Goal: Complete application form

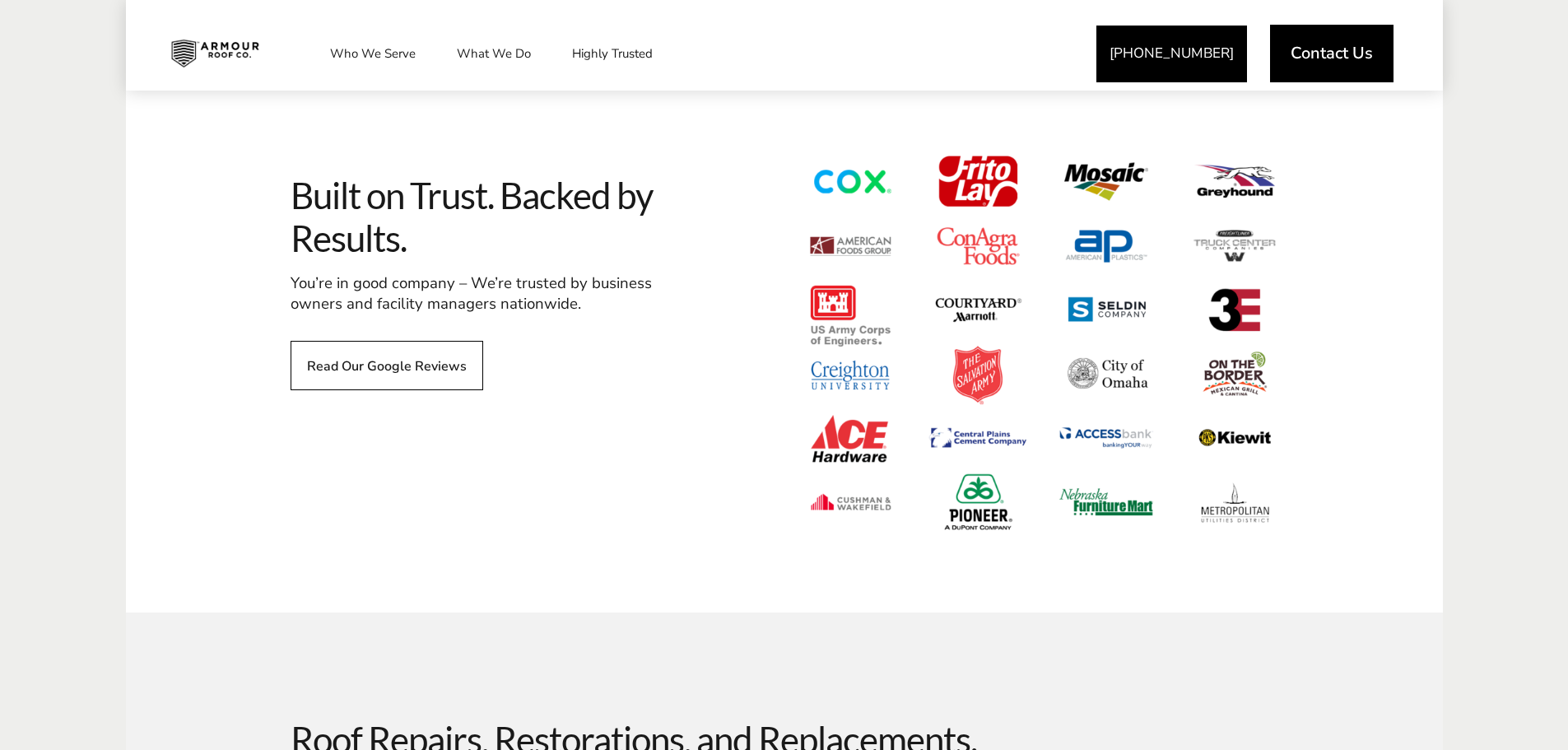
scroll to position [1153, 0]
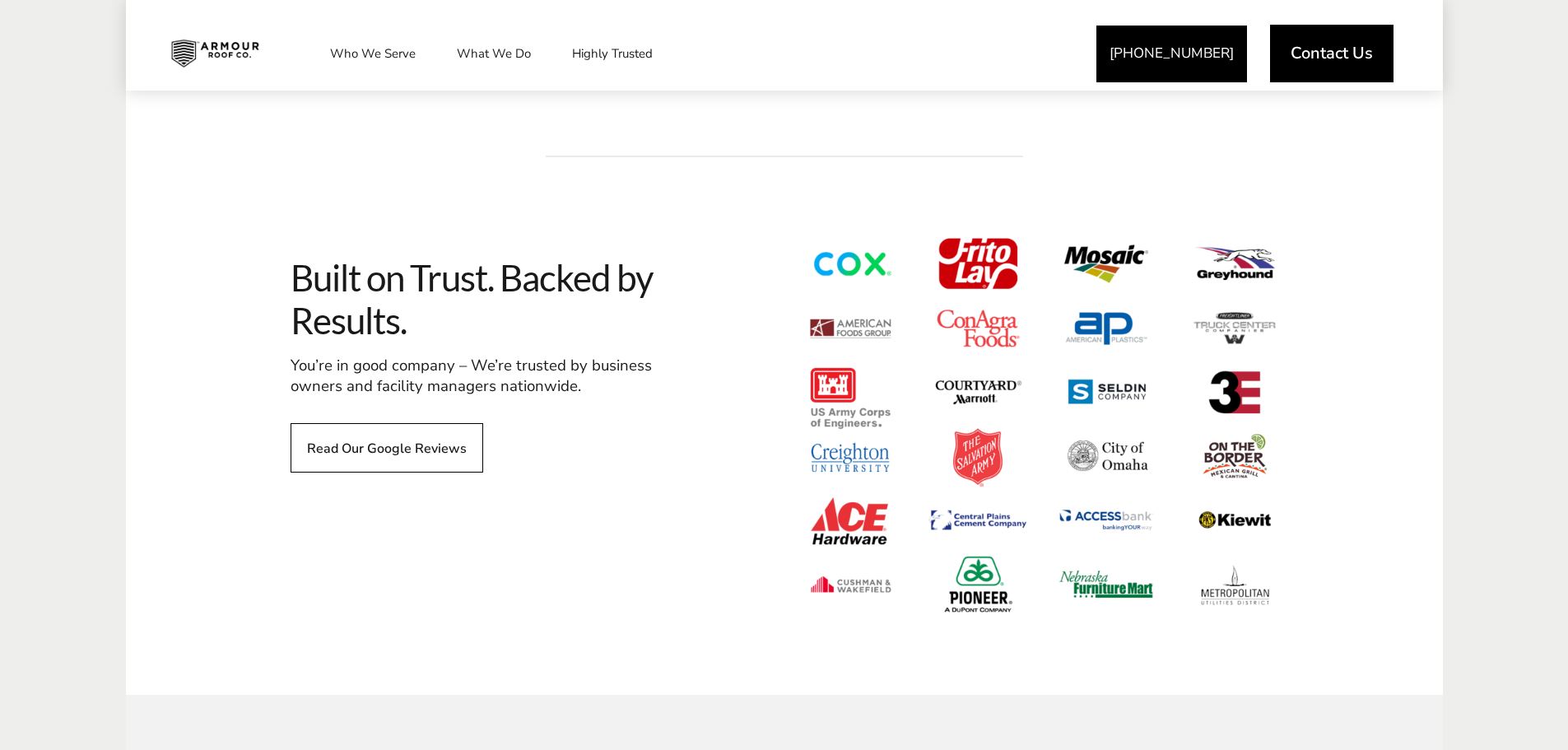
drag, startPoint x: 1187, startPoint y: 358, endPoint x: 1283, endPoint y: 401, distance: 105.2
click at [1258, 401] on span at bounding box center [1039, 426] width 478 height 379
click at [1385, 402] on div "Built on Trust. Backed by Results. You’re in good company – We’re trusted by bu…" at bounding box center [784, 452] width 1317 height 484
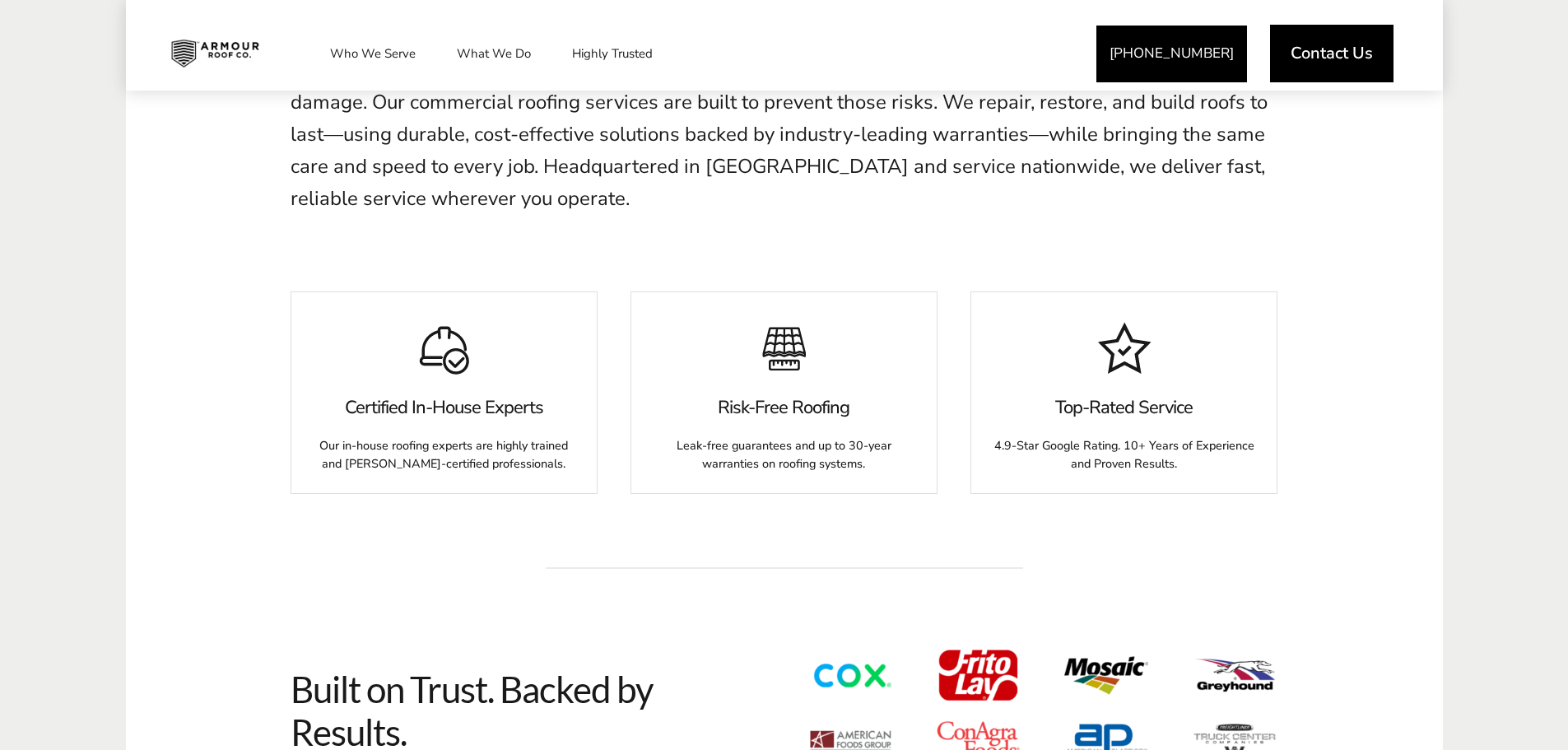
scroll to position [0, 0]
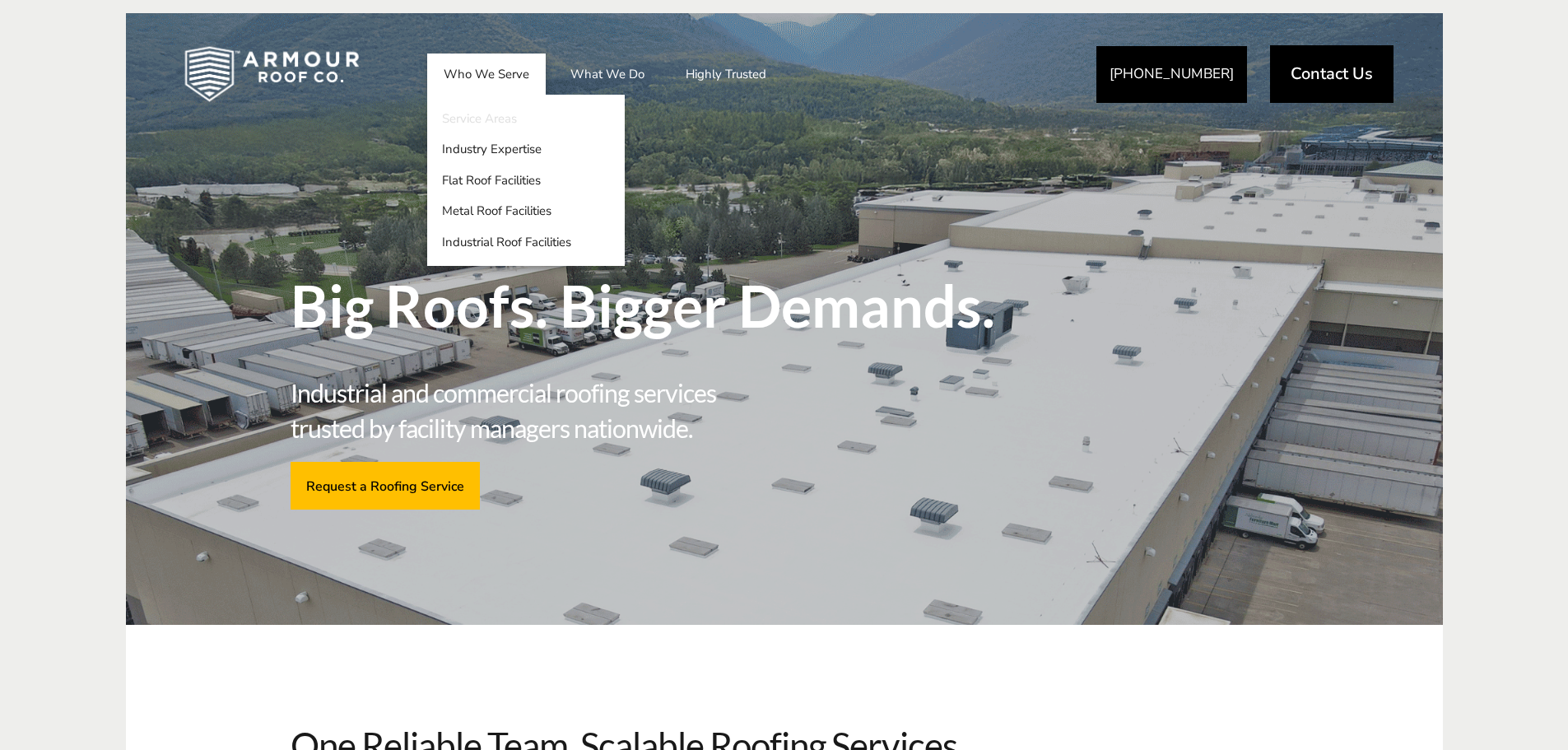
click at [502, 119] on link "Service Areas" at bounding box center [525, 119] width 197 height 31
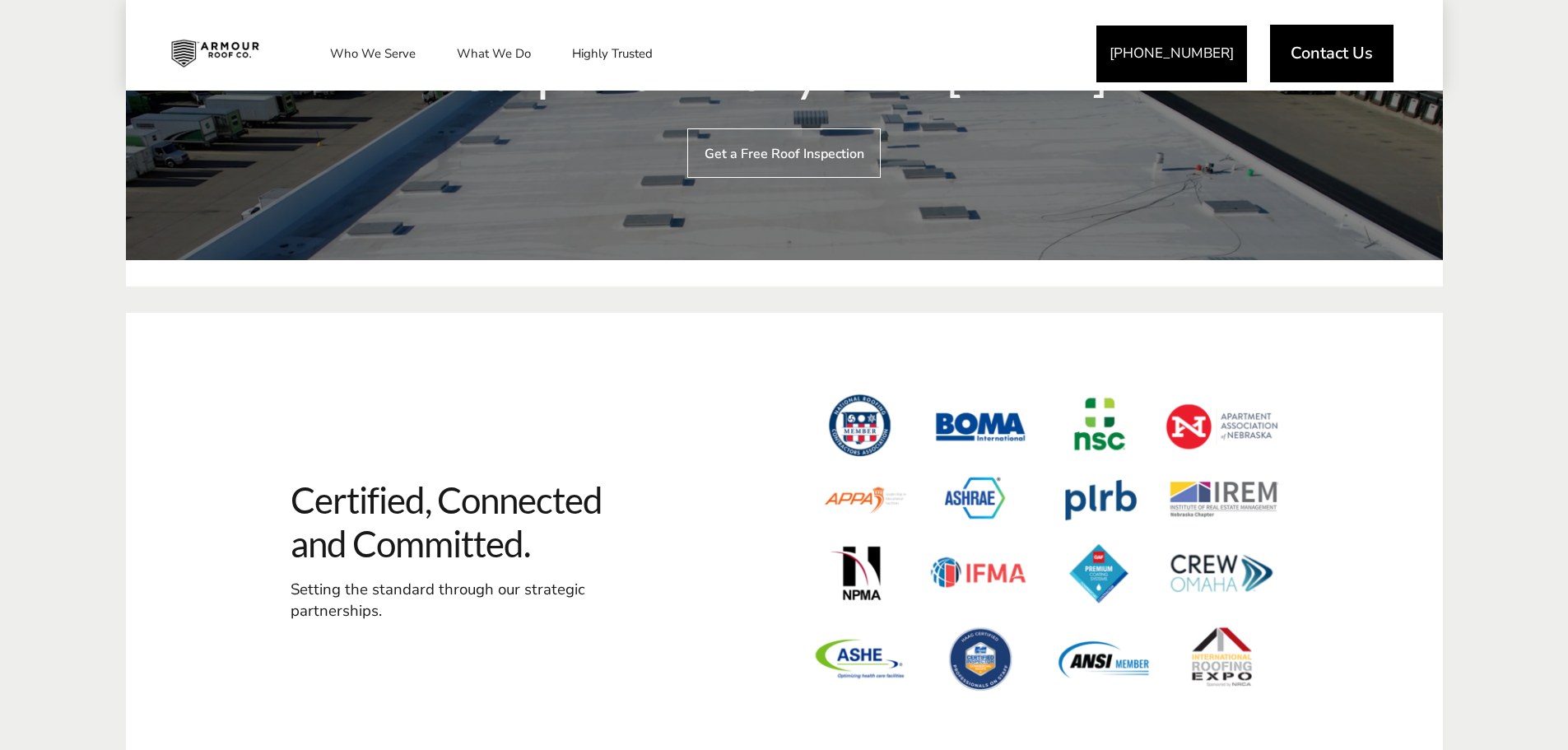
scroll to position [3458, 0]
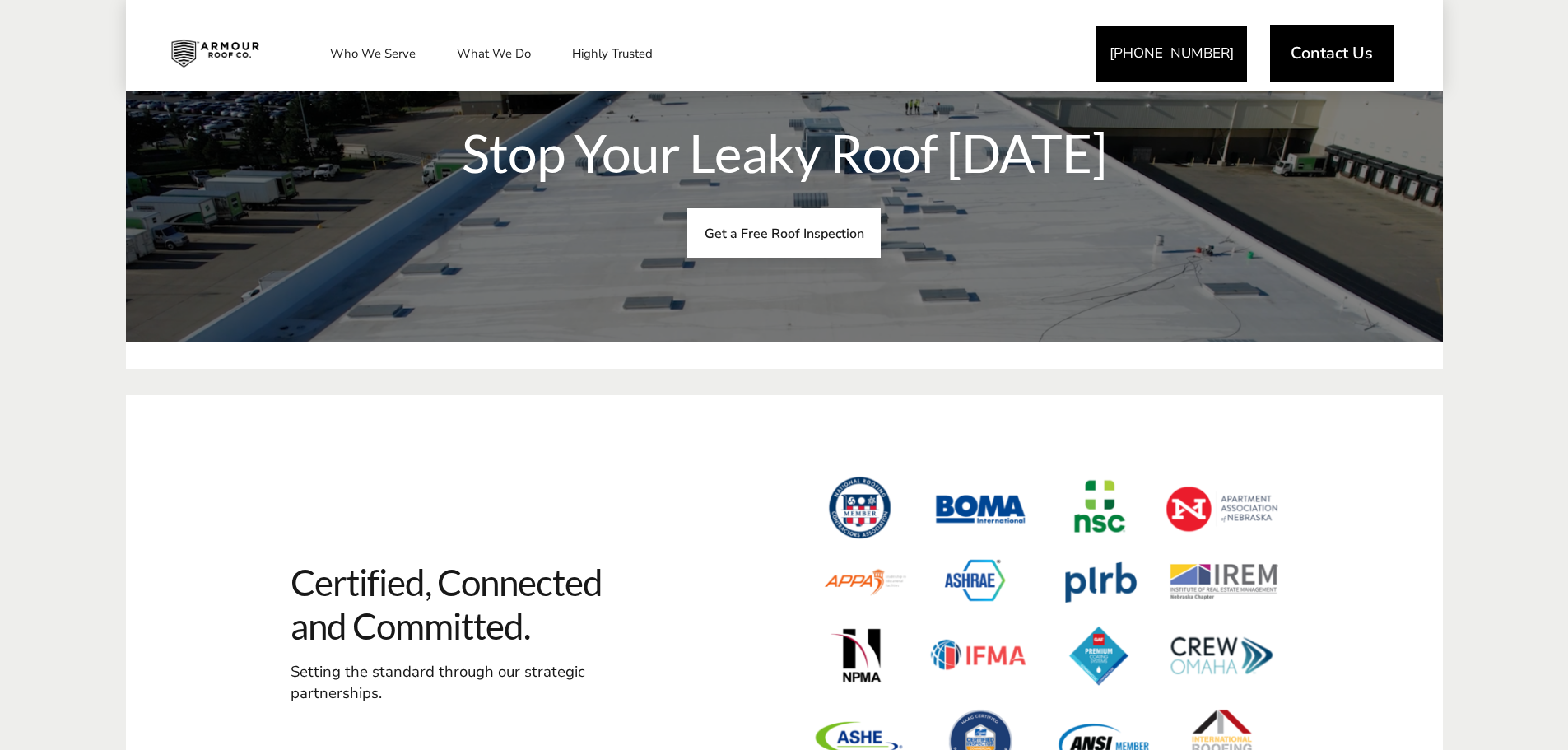
click at [800, 225] on span "Get a Free Roof Inspection" at bounding box center [784, 232] width 160 height 16
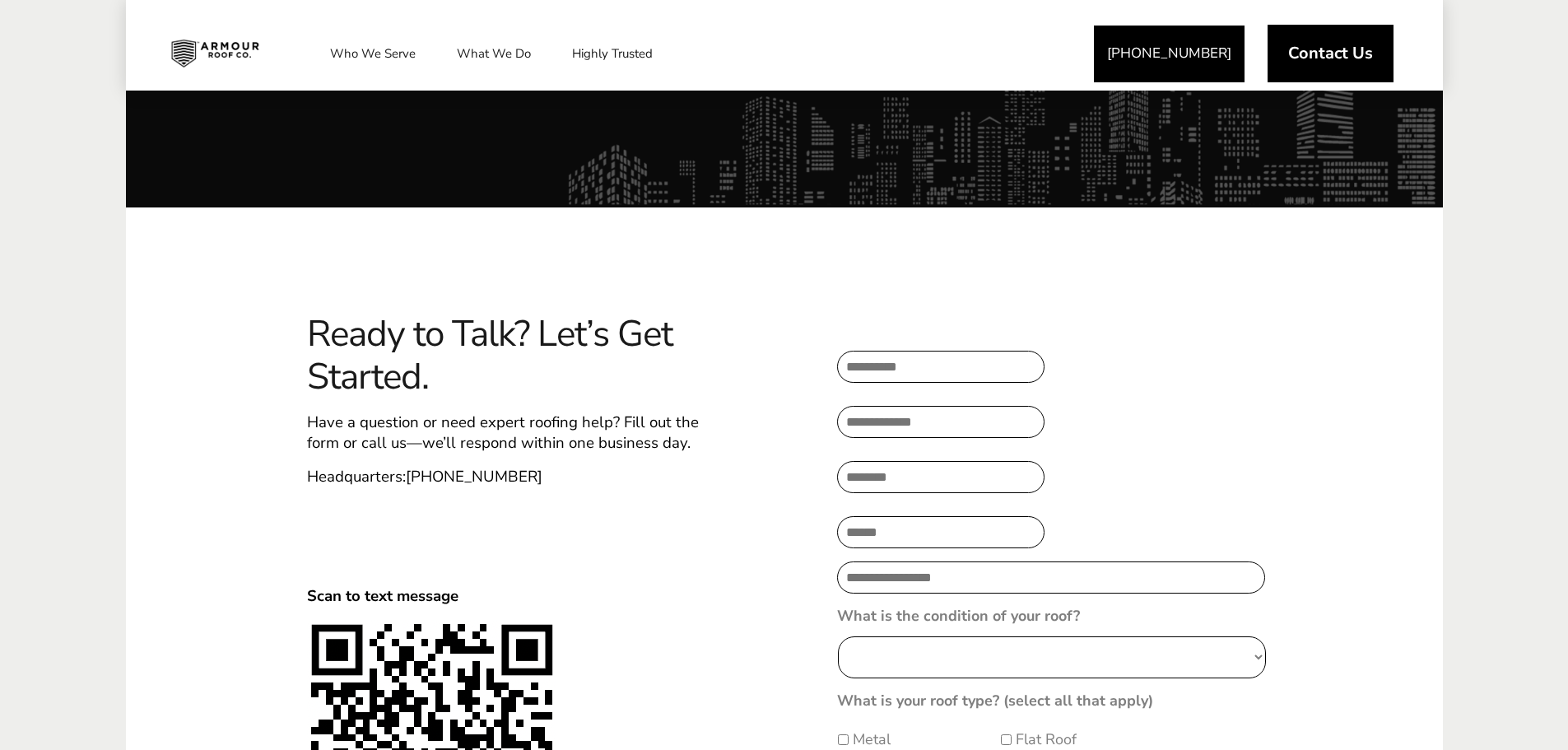
scroll to position [576, 0]
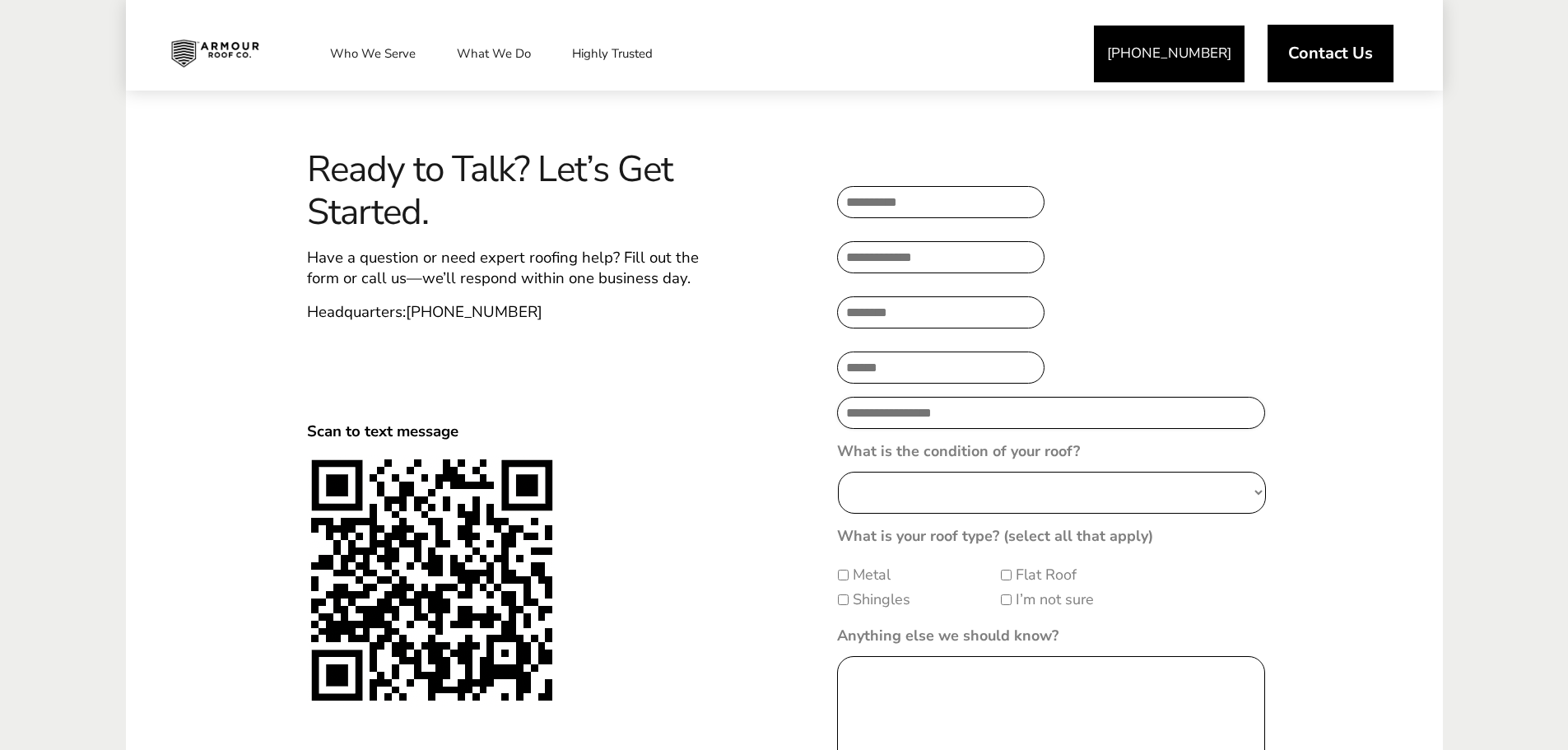
click at [1060, 427] on input "Street Address" at bounding box center [1051, 412] width 428 height 32
click at [1170, 345] on ul "**********" at bounding box center [1058, 529] width 442 height 732
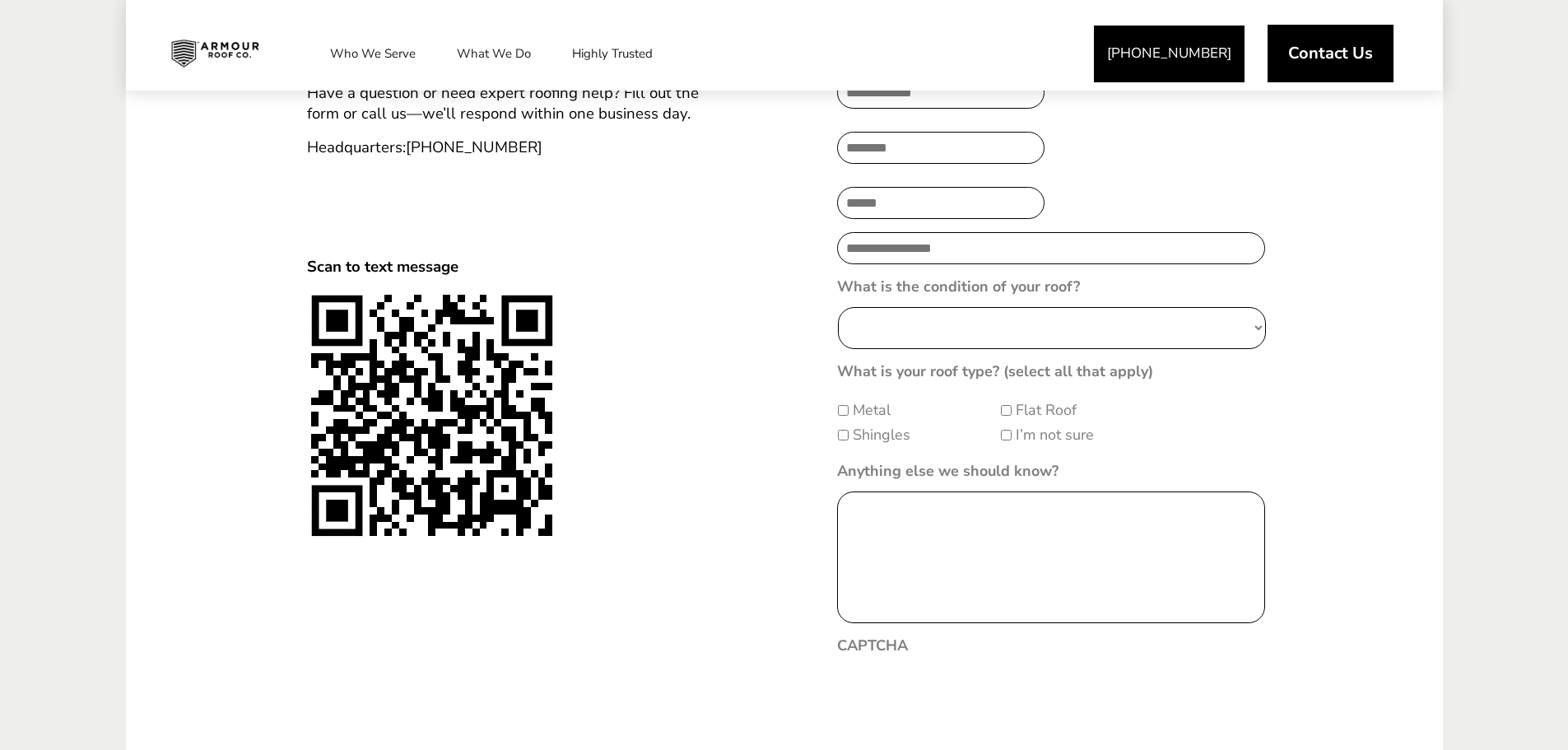
click at [863, 421] on label "Metal" at bounding box center [872, 410] width 38 height 22
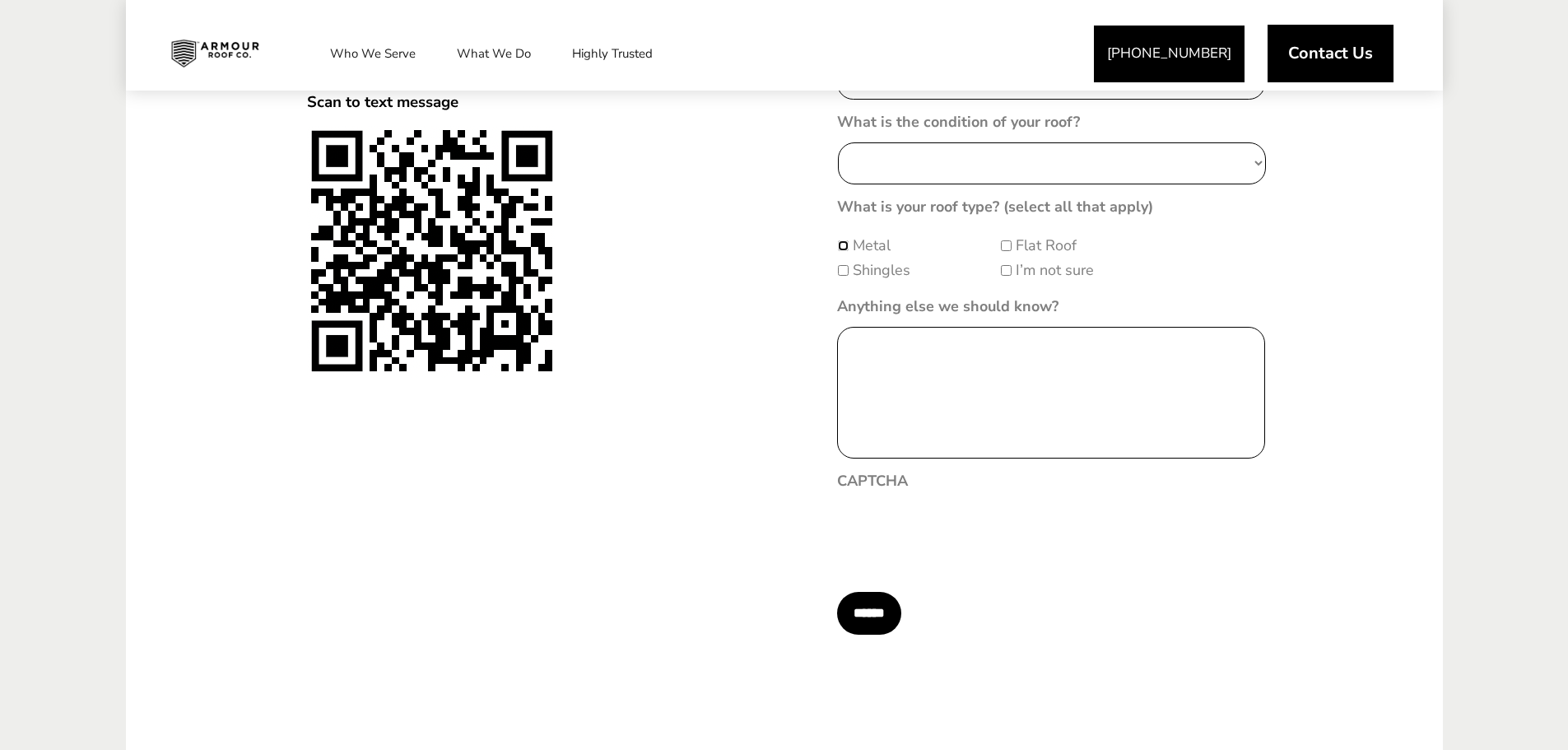
scroll to position [576, 0]
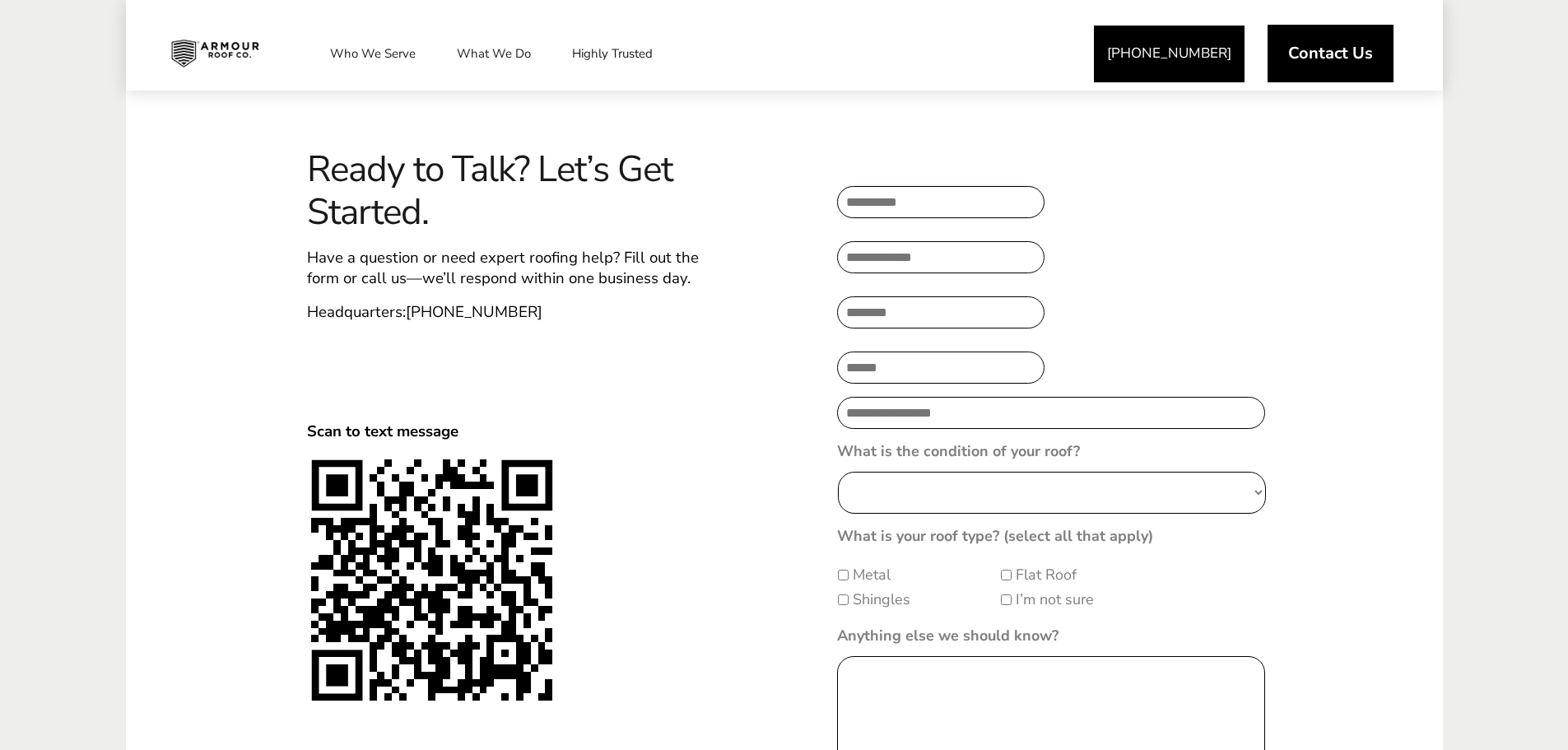
click at [959, 196] on input "Full Name* *" at bounding box center [941, 201] width 207 height 32
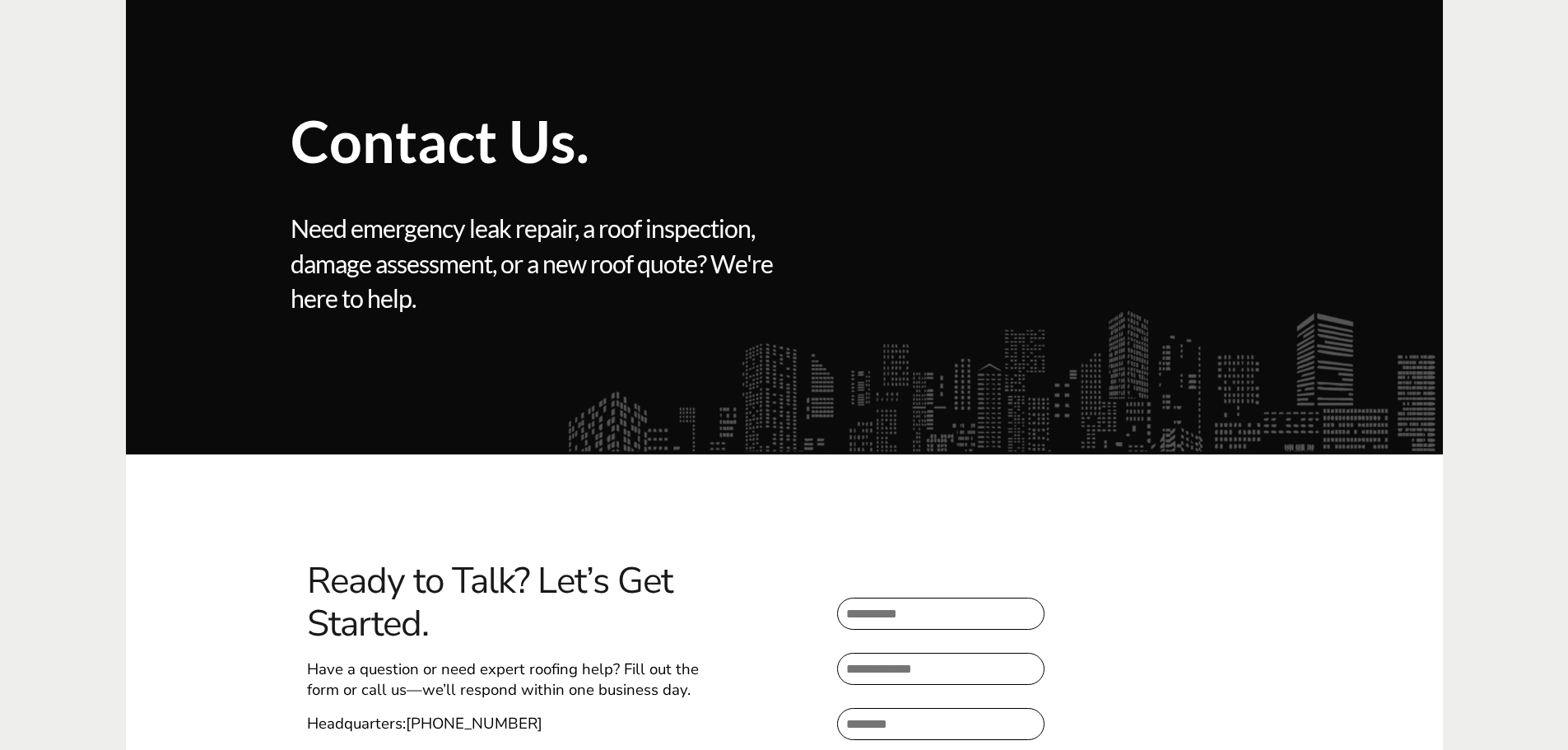
scroll to position [411, 0]
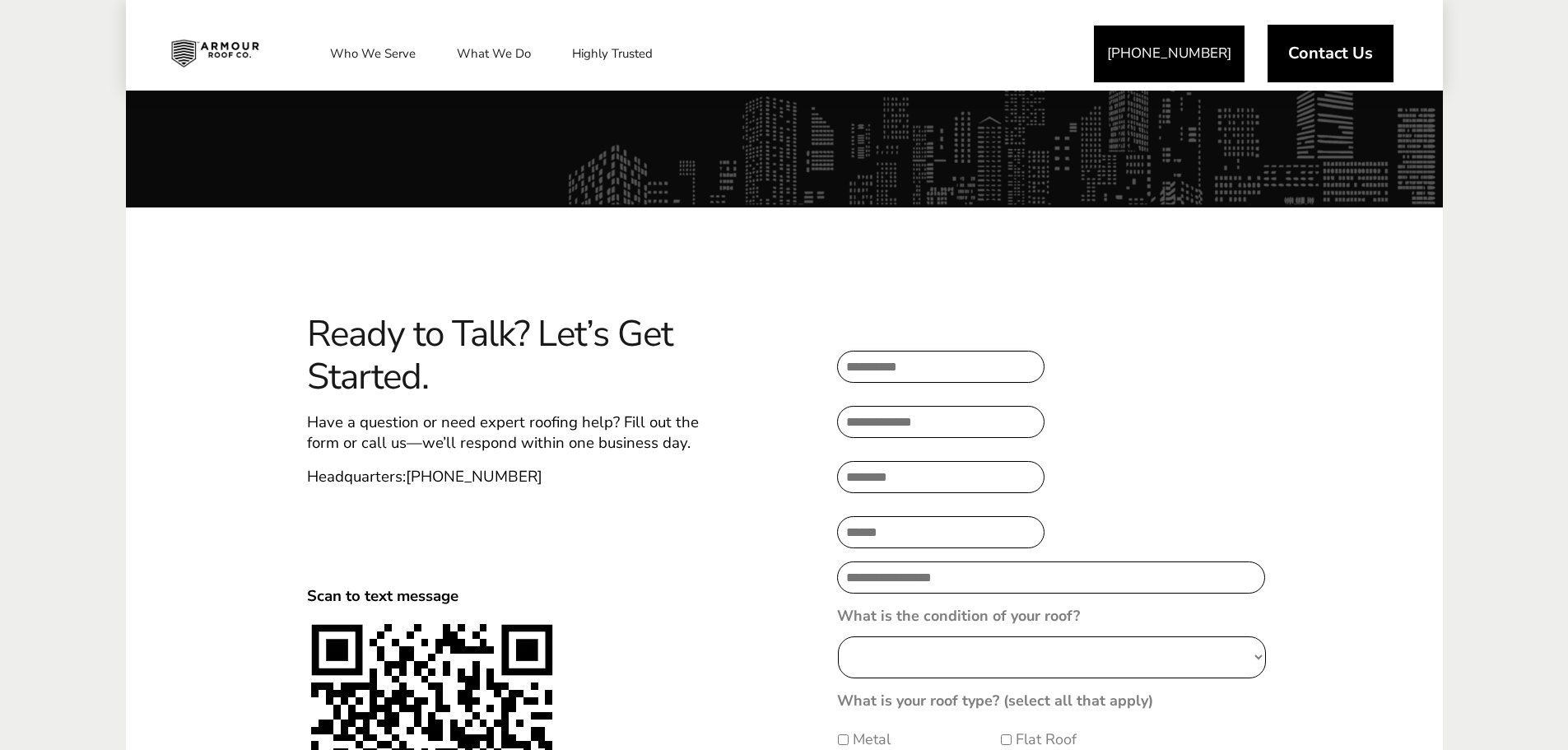
click at [917, 376] on input "Full Name* *" at bounding box center [941, 367] width 207 height 32
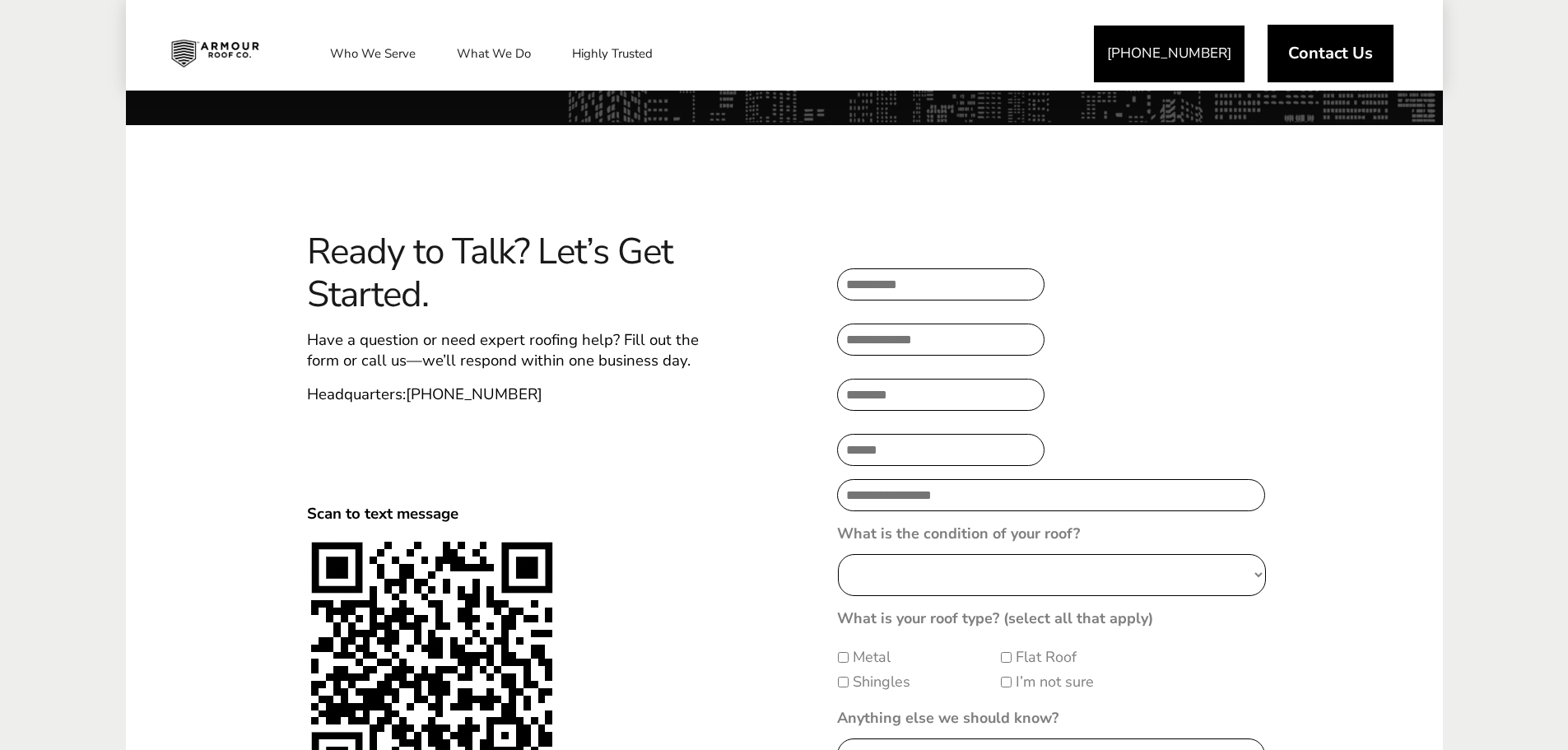
scroll to position [659, 0]
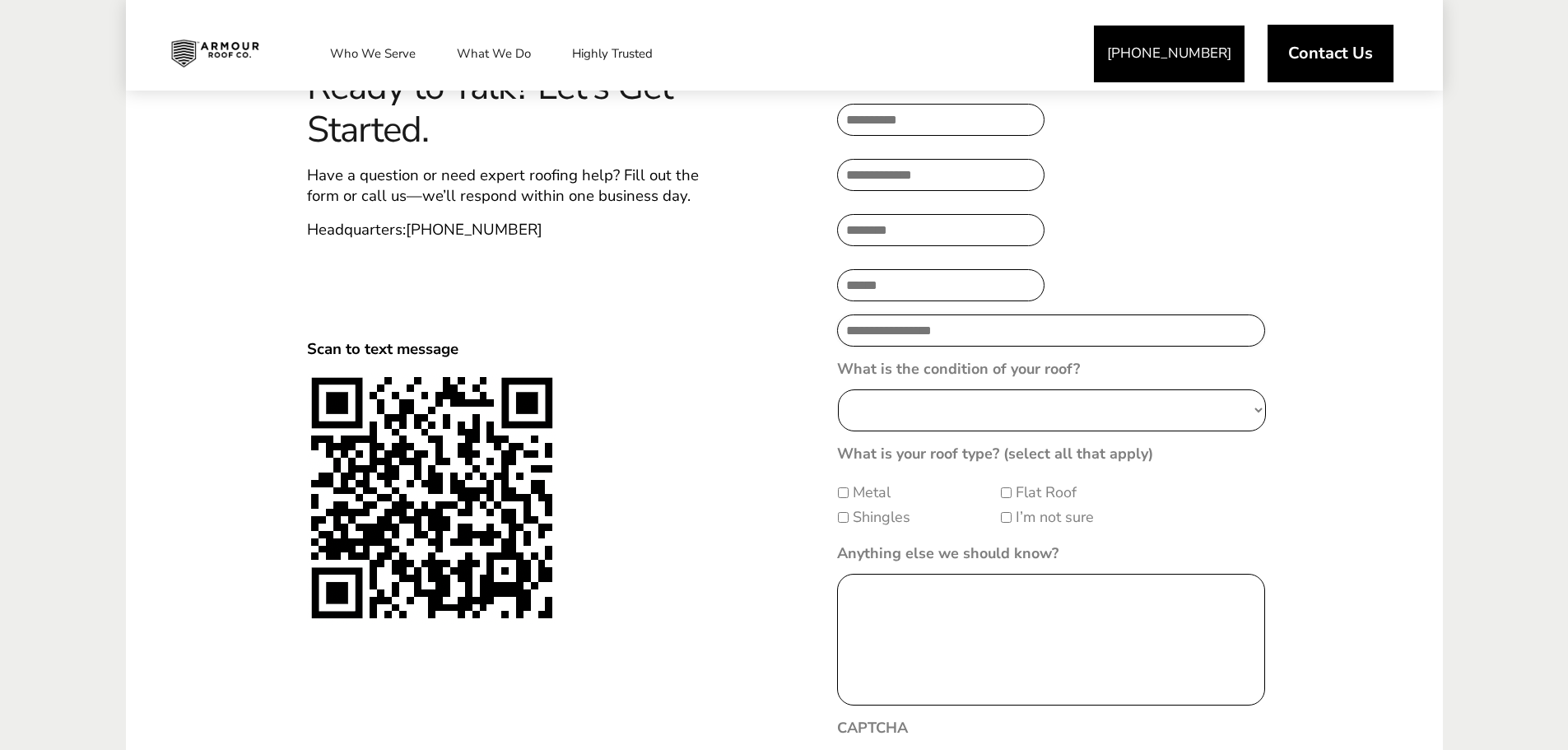
click at [930, 346] on input "Street Address" at bounding box center [1051, 330] width 428 height 32
click at [766, 217] on div "Ready to Talk? Let’s Get Started. Have a question or need expert roofing help? …" at bounding box center [512, 570] width 547 height 1009
click at [905, 125] on input "Full Name* *" at bounding box center [941, 120] width 207 height 32
click at [922, 241] on input "Company Name* *" at bounding box center [941, 230] width 207 height 32
type input "**"
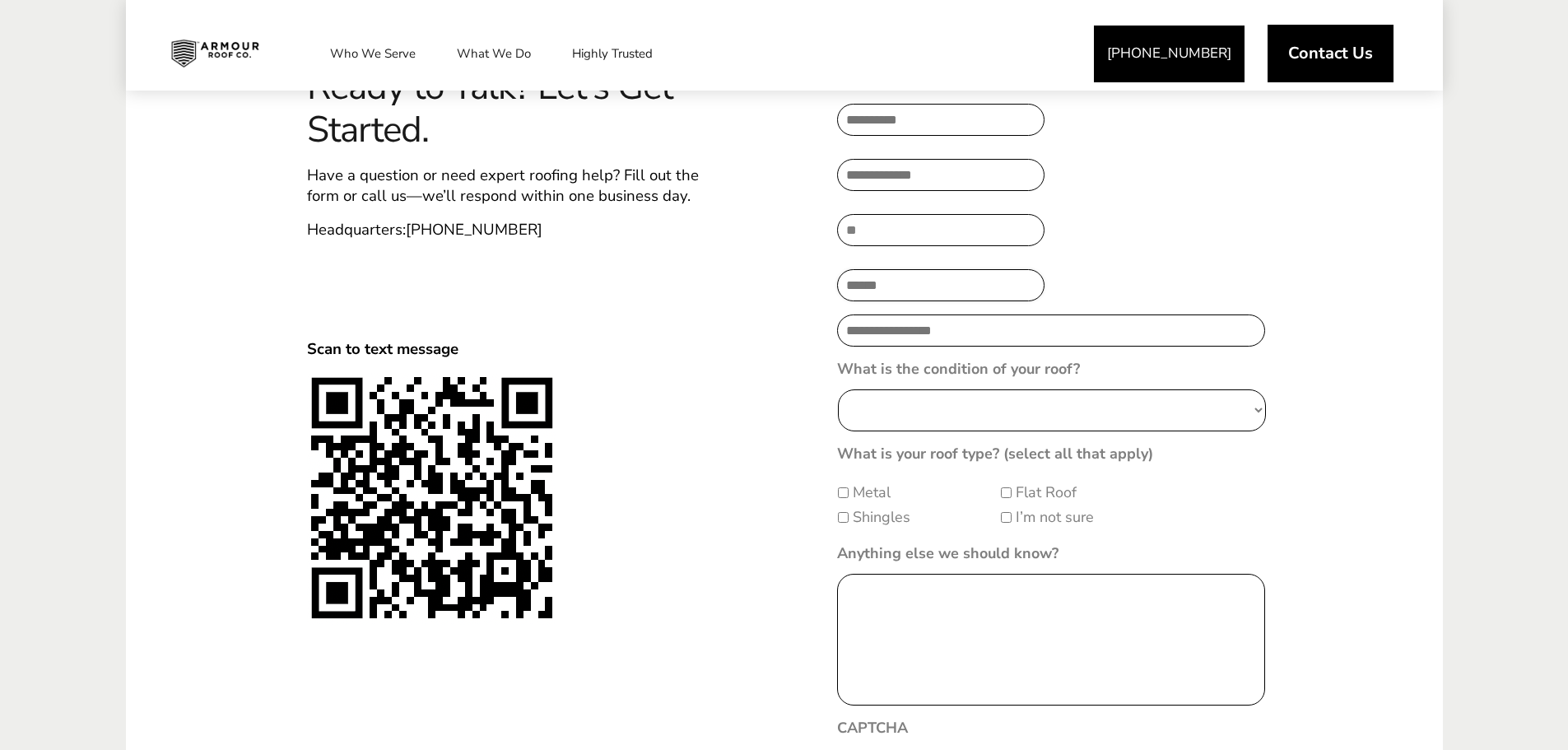
click at [899, 302] on input "E-Mail *" at bounding box center [941, 285] width 207 height 32
type input "**********"
click at [967, 424] on select "**********" at bounding box center [1052, 410] width 428 height 42
click at [1425, 496] on div "**********" at bounding box center [784, 543] width 1317 height 1166
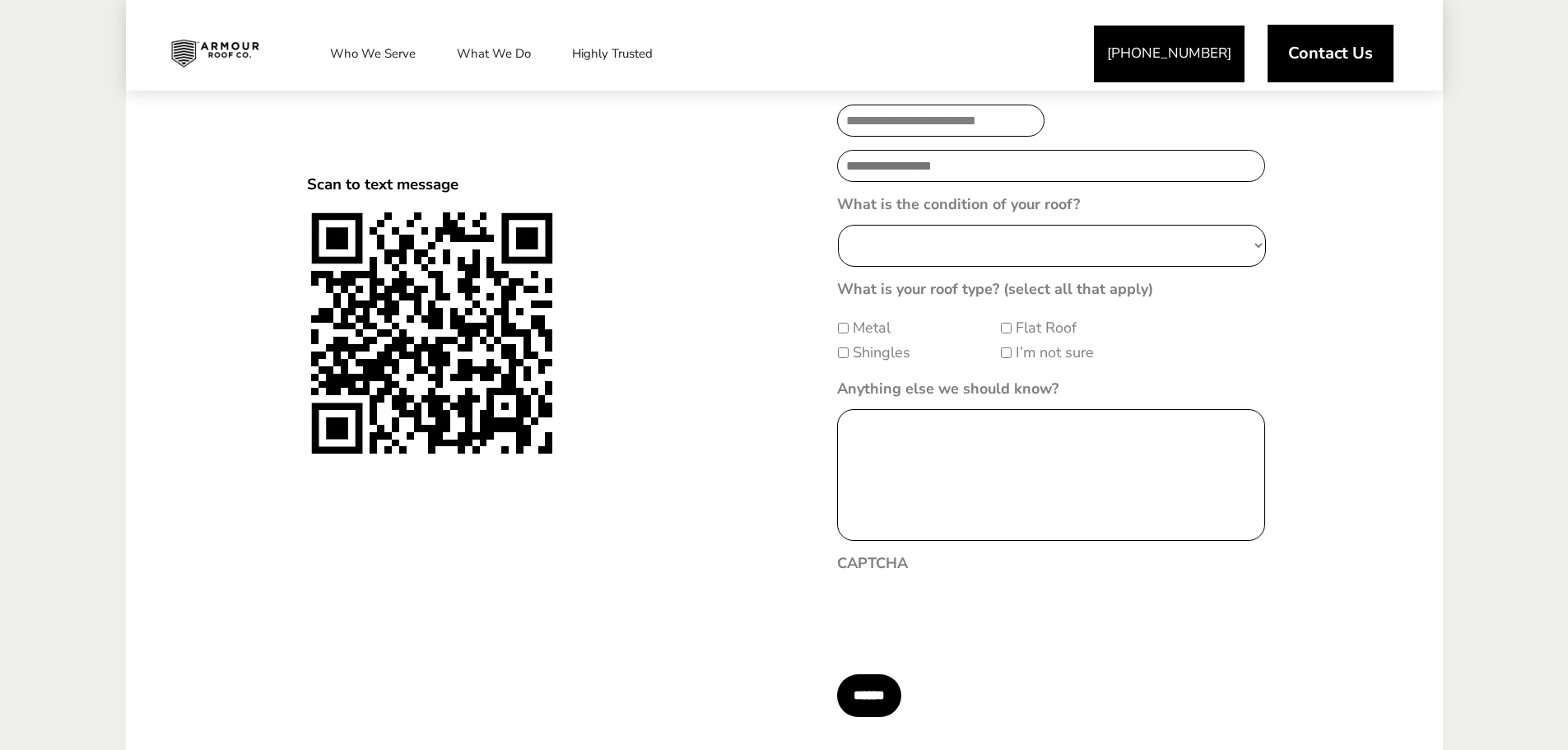
click at [1045, 485] on textarea "Anything else we should know?" at bounding box center [1051, 475] width 428 height 131
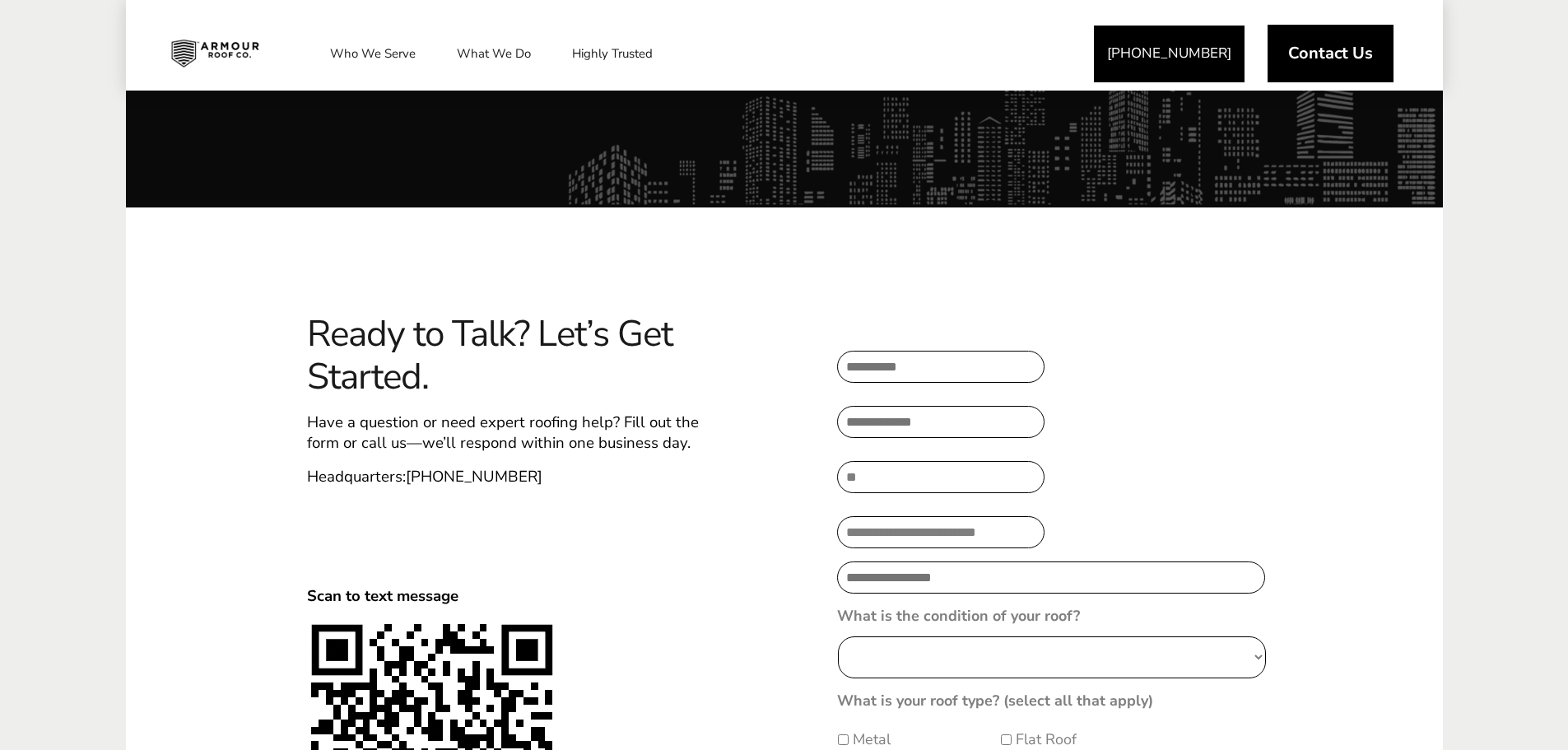
scroll to position [83, 0]
